Goal: Information Seeking & Learning: Learn about a topic

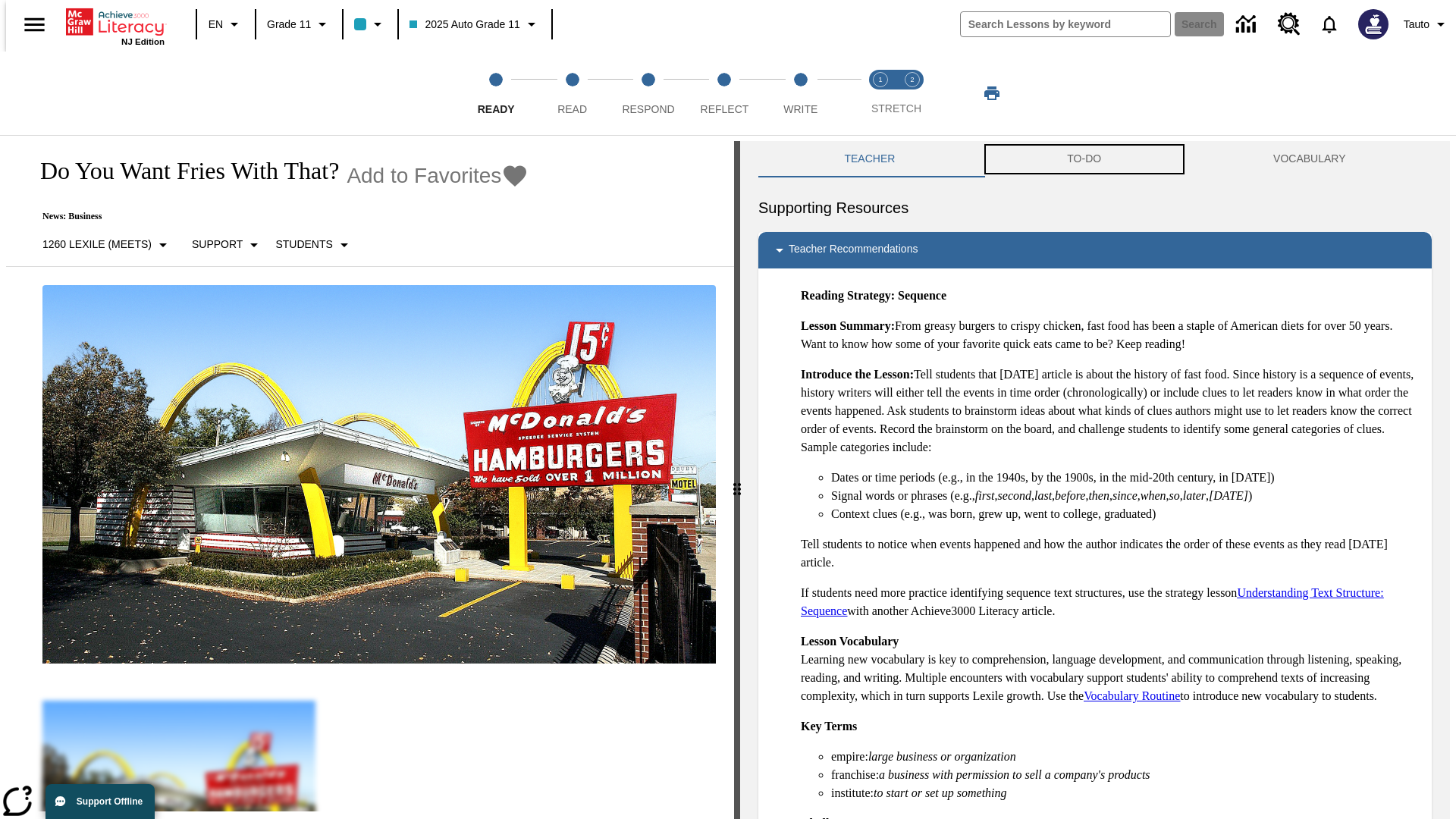
click at [1084, 159] on button "TO-DO" at bounding box center [1084, 159] width 206 height 37
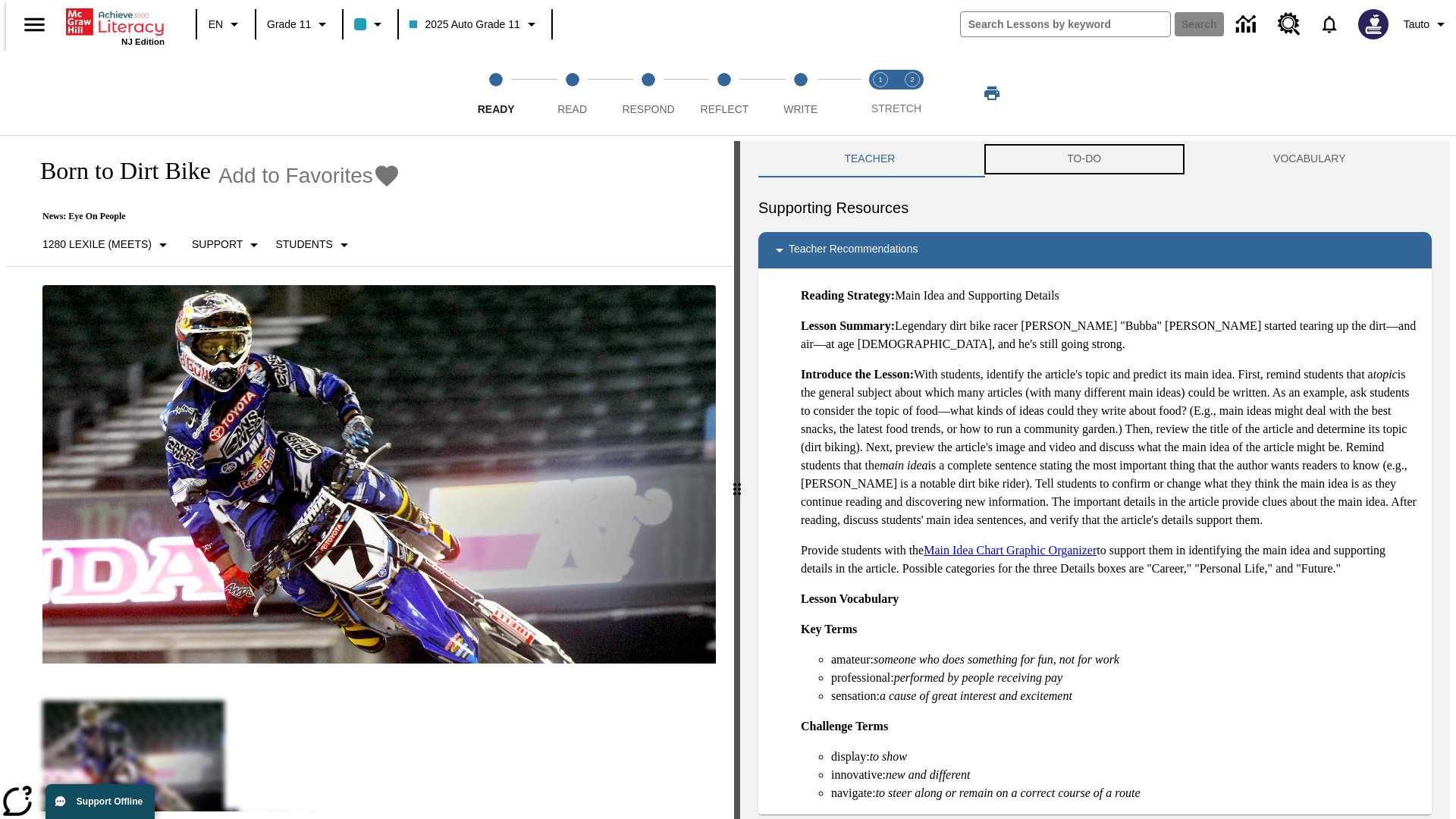
click at [1084, 159] on button "TO-DO" at bounding box center [1084, 159] width 206 height 37
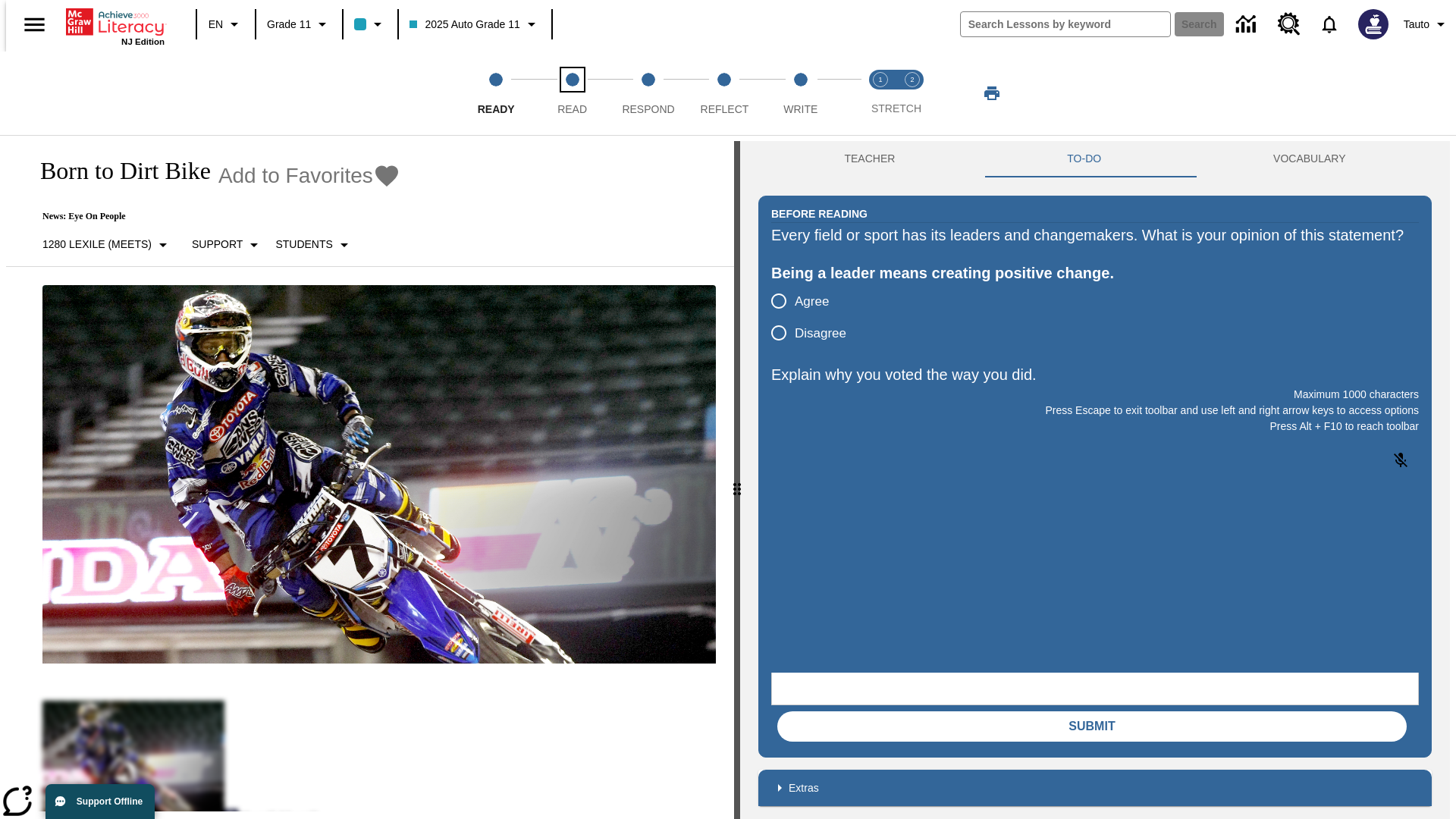
click at [572, 93] on span "Read" at bounding box center [572, 103] width 30 height 27
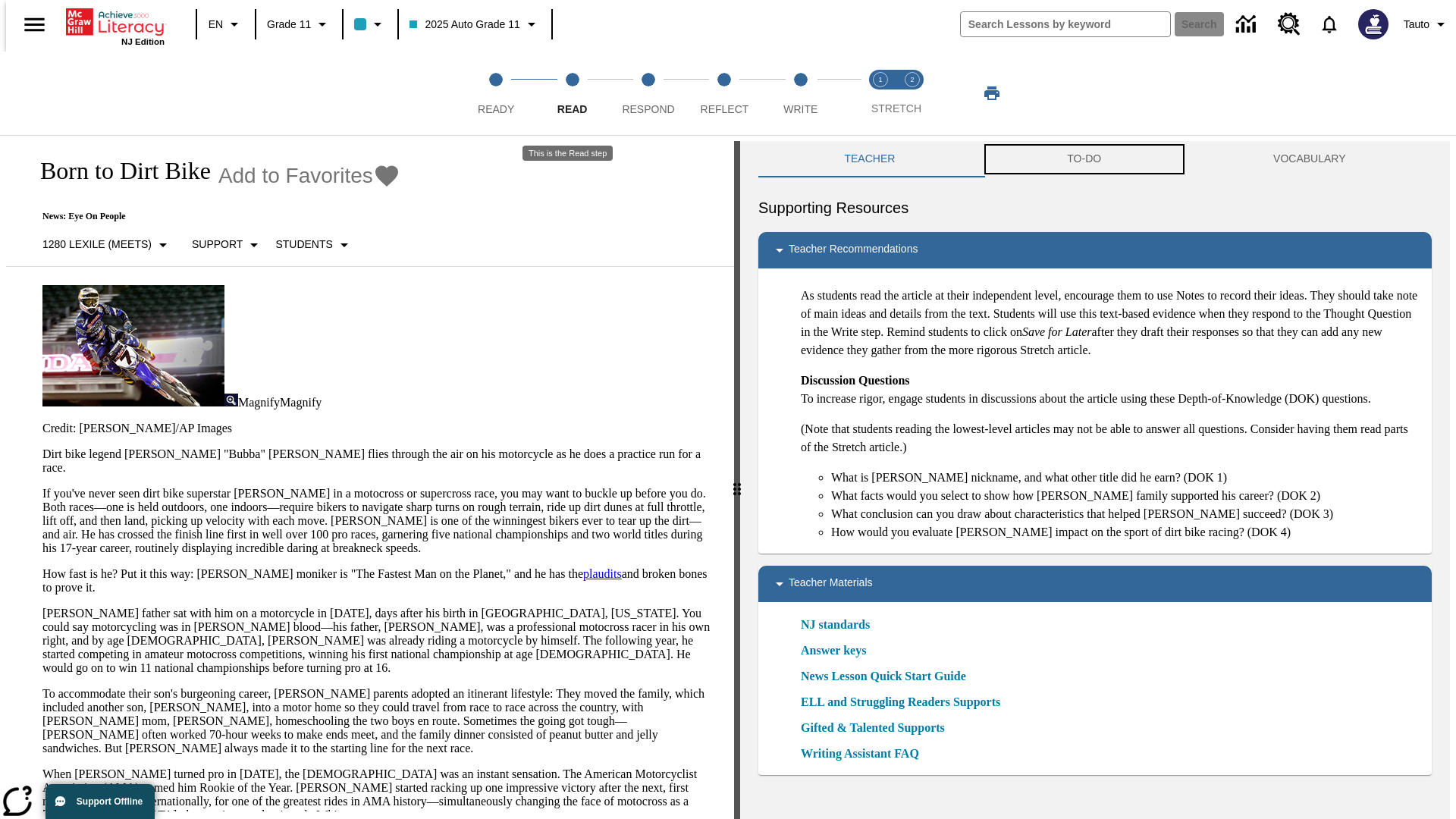
scroll to position [1, 0]
click at [1084, 159] on button "TO-DO" at bounding box center [1084, 158] width 206 height 37
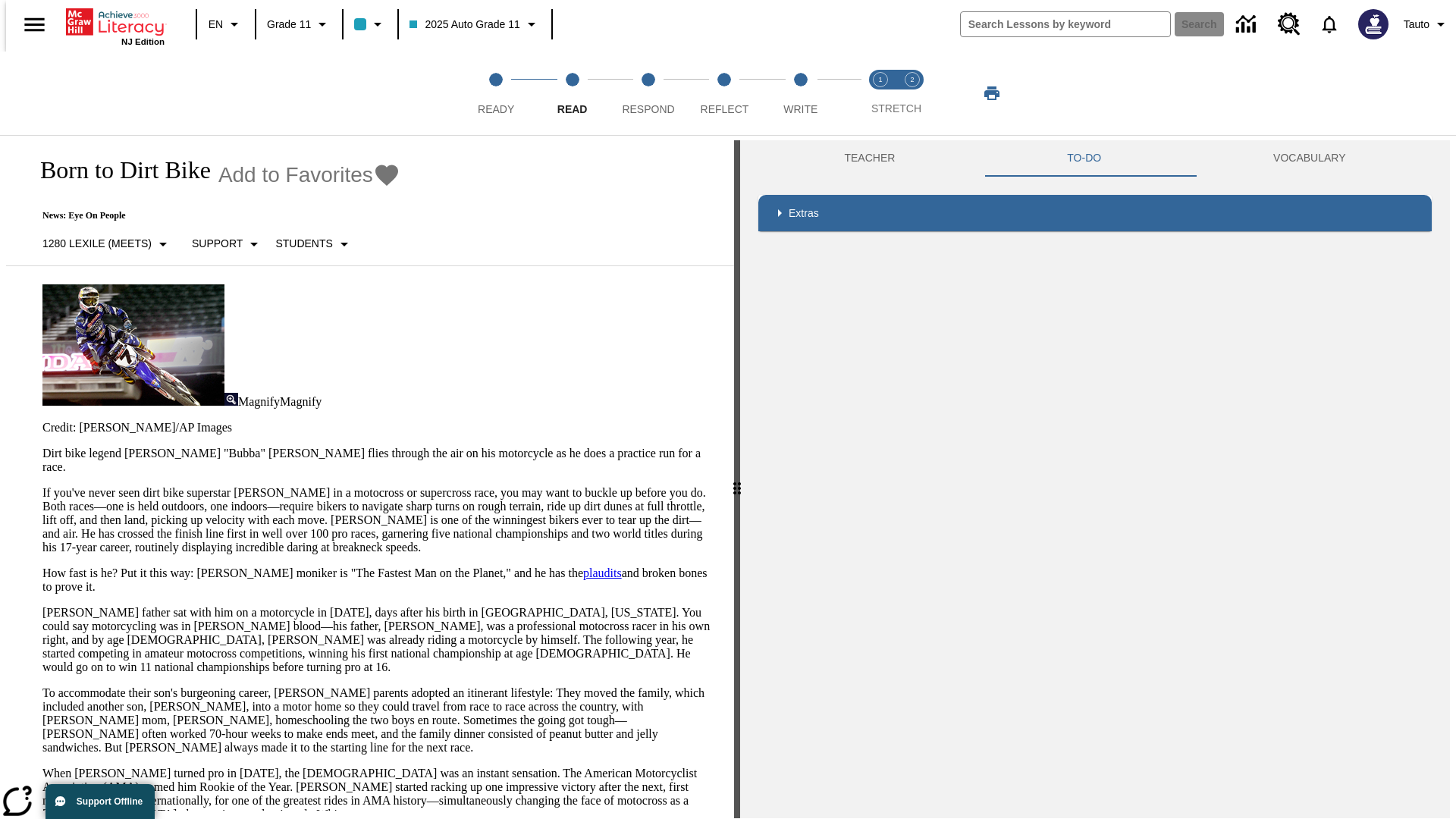
click at [42, 486] on p "If you've never seen dirt bike superstar [PERSON_NAME] in a motocross or superc…" at bounding box center [379, 520] width 673 height 68
